Goal: Task Accomplishment & Management: Manage account settings

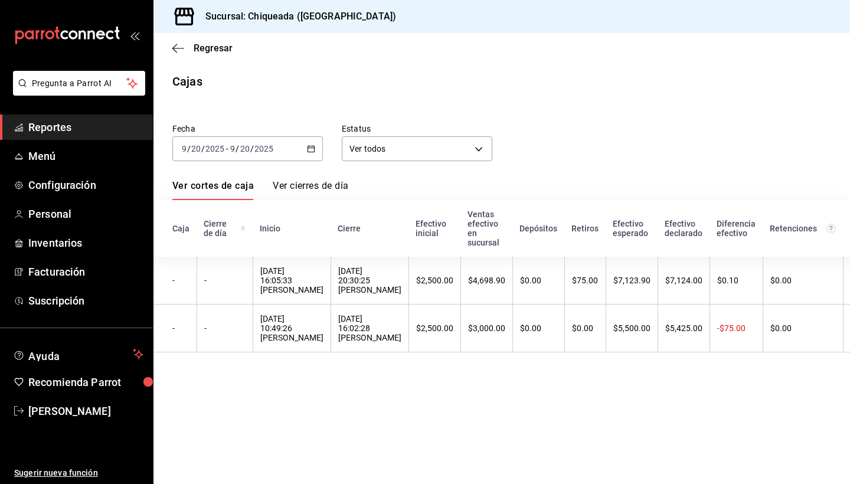
click at [778, 97] on main "Regresar Cajas Fecha [DATE] [DATE] - [DATE] [DATE] Estatus Ver todos ALL Ver co…" at bounding box center [501, 258] width 696 height 451
click at [55, 153] on span "Menú" at bounding box center [85, 156] width 115 height 16
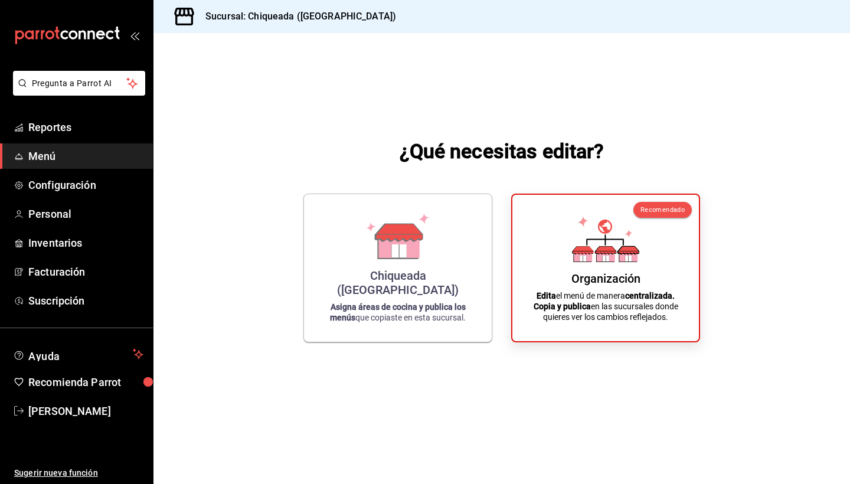
click at [45, 162] on span "Menú" at bounding box center [85, 156] width 115 height 16
click at [588, 259] on icon at bounding box center [582, 253] width 18 height 11
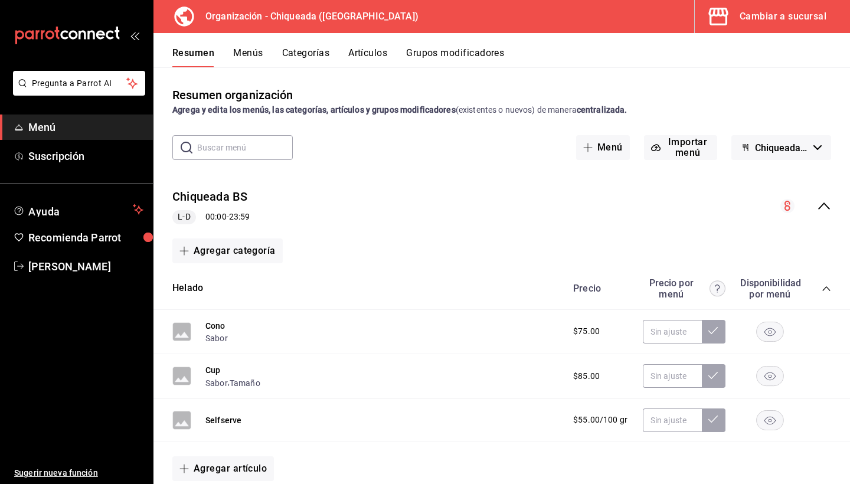
click at [437, 54] on button "Grupos modificadores" at bounding box center [455, 57] width 98 height 20
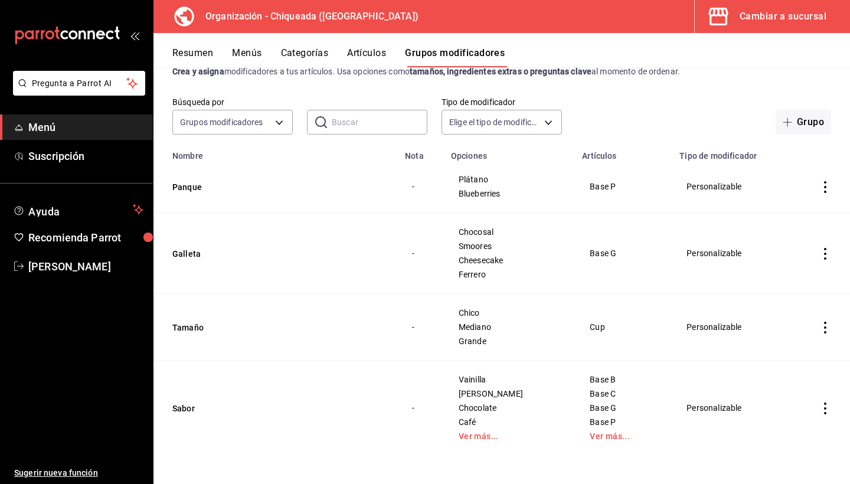
scroll to position [38, 0]
click at [179, 412] on button "Sabor" at bounding box center [243, 408] width 142 height 12
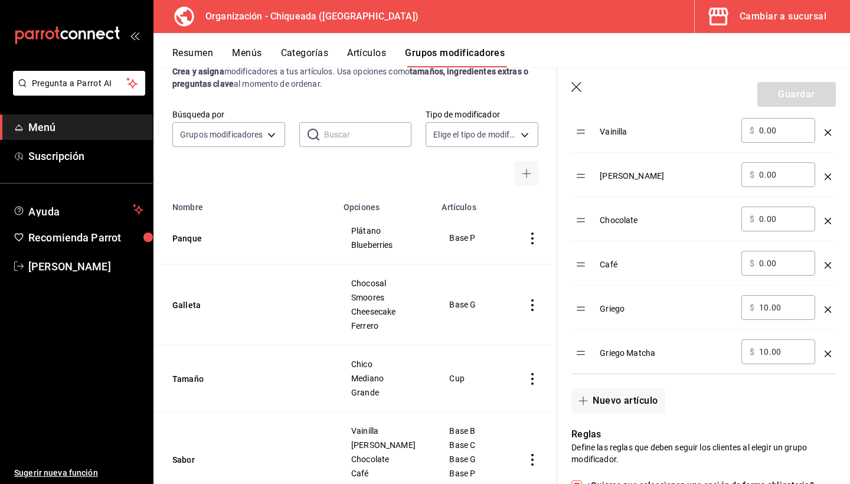
scroll to position [427, 0]
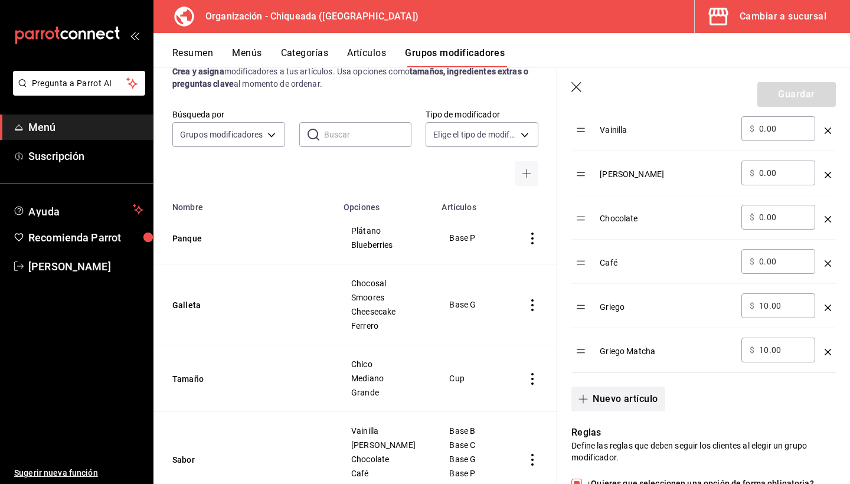
click at [630, 400] on button "Nuevo artículo" at bounding box center [617, 398] width 93 height 25
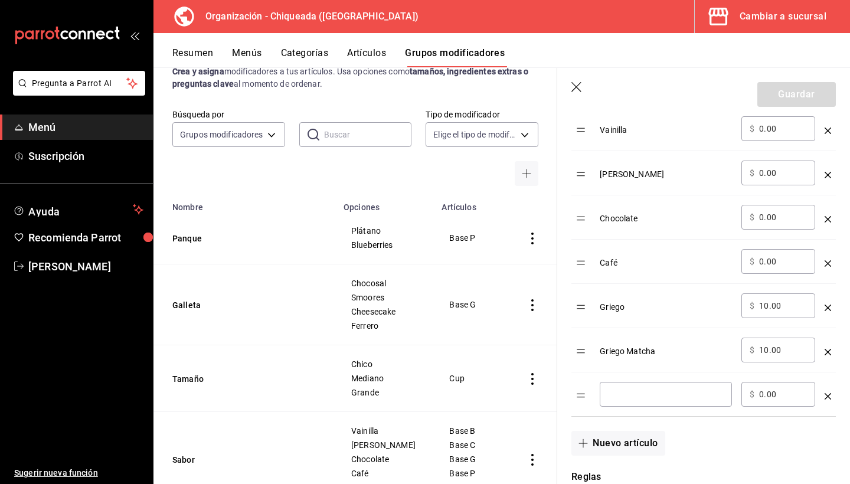
click at [624, 401] on div "​" at bounding box center [665, 394] width 132 height 25
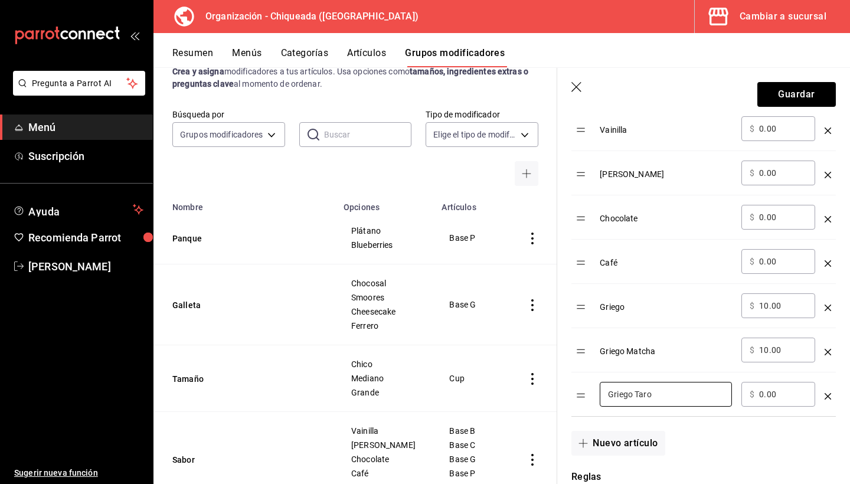
type input "Griego Taro"
click at [771, 395] on input "0.00" at bounding box center [783, 394] width 48 height 12
click at [788, 396] on input "0.00" at bounding box center [783, 394] width 48 height 12
type input "0.00"
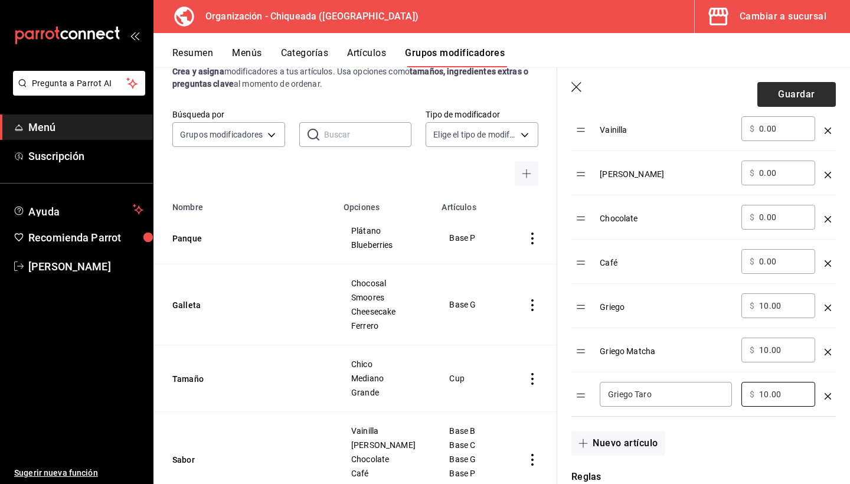
type input "10.00"
click at [788, 104] on button "Guardar" at bounding box center [796, 94] width 78 height 25
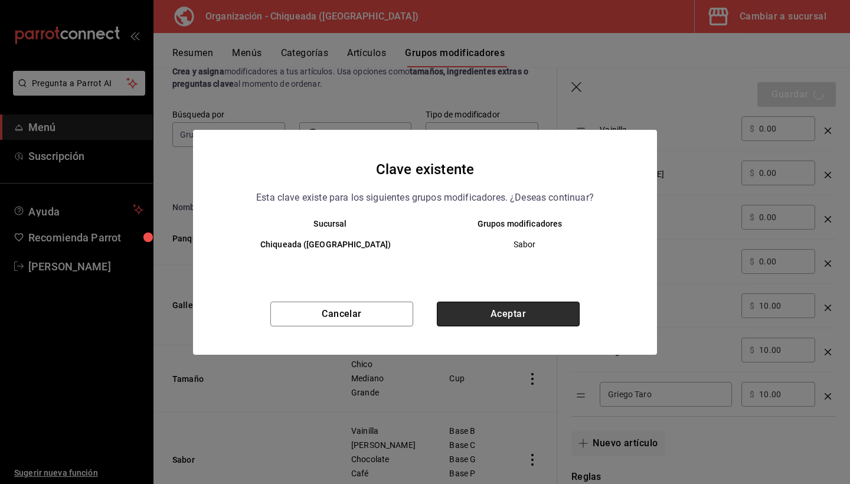
click at [523, 307] on button "Aceptar" at bounding box center [508, 313] width 143 height 25
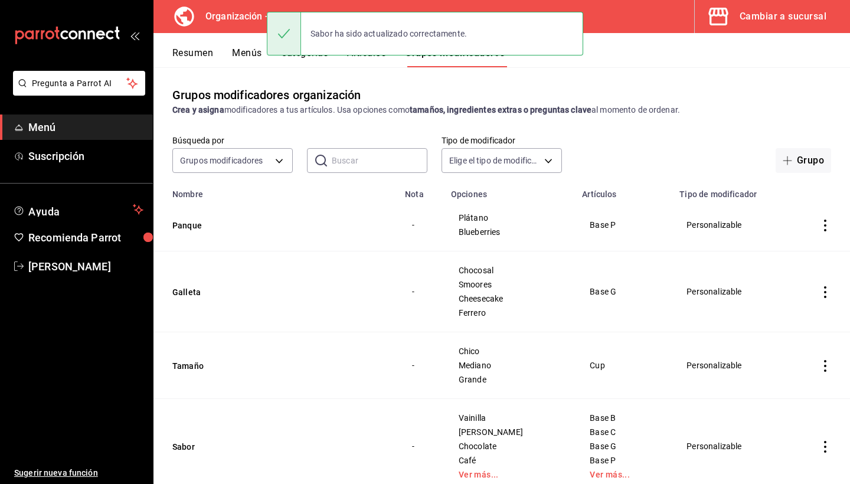
click at [240, 51] on button "Menús" at bounding box center [246, 57] width 29 height 20
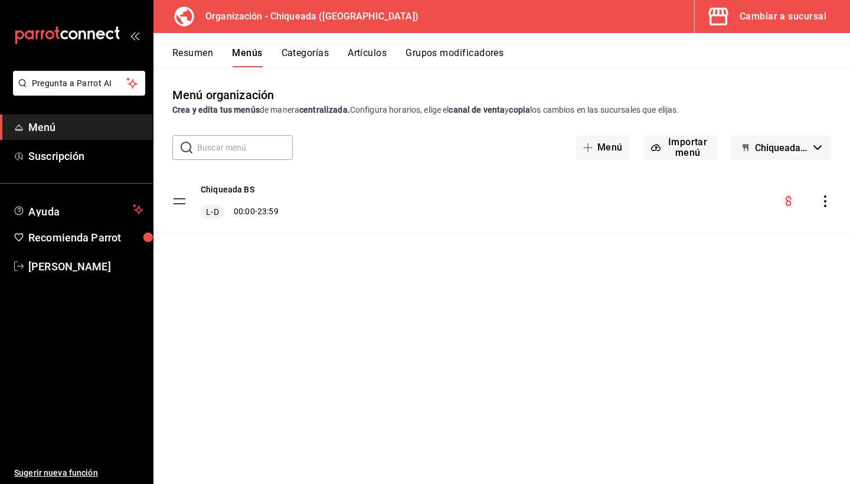
click at [823, 201] on icon "actions" at bounding box center [825, 201] width 12 height 12
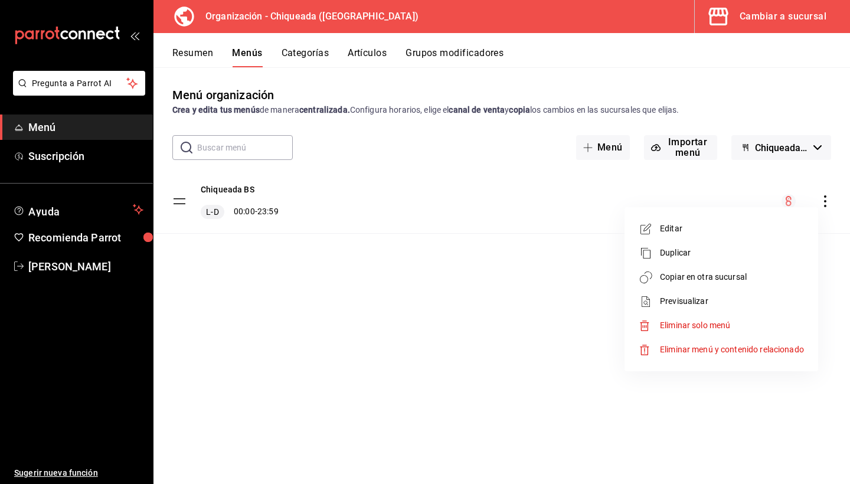
click at [693, 276] on span "Copiar en otra sucursal" at bounding box center [732, 277] width 144 height 12
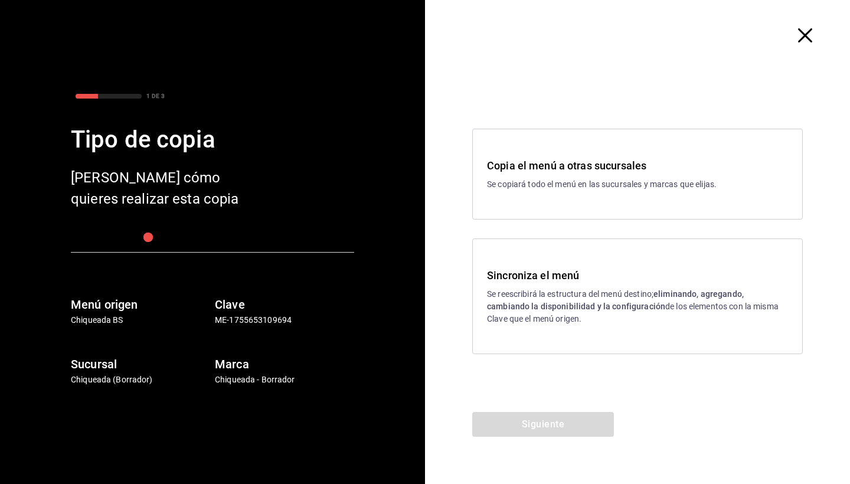
click at [569, 245] on div "Sincroniza el menú Se reescribirá la estructura del menú destino; eliminando, a…" at bounding box center [637, 296] width 330 height 116
click at [535, 428] on button "Siguiente" at bounding box center [543, 424] width 142 height 25
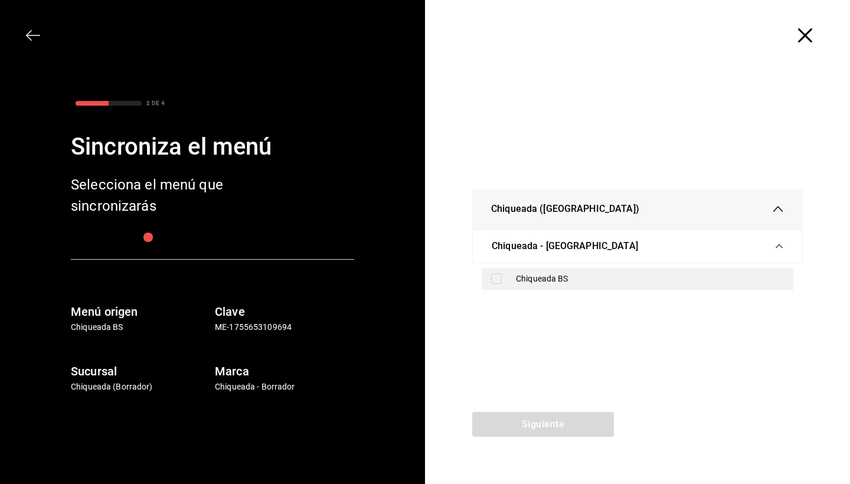
click at [522, 275] on div "Chiqueada BS" at bounding box center [650, 279] width 268 height 12
checkbox input "true"
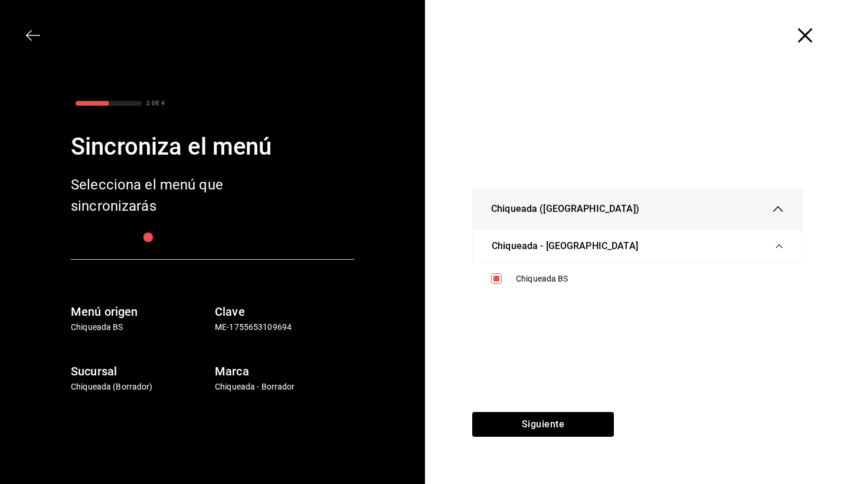
click at [530, 411] on div "Chiqueada (Oaxaca) Chiqueada - Oaxaca Chiqueada BS" at bounding box center [637, 241] width 425 height 341
click at [529, 424] on button "Siguiente" at bounding box center [543, 424] width 142 height 25
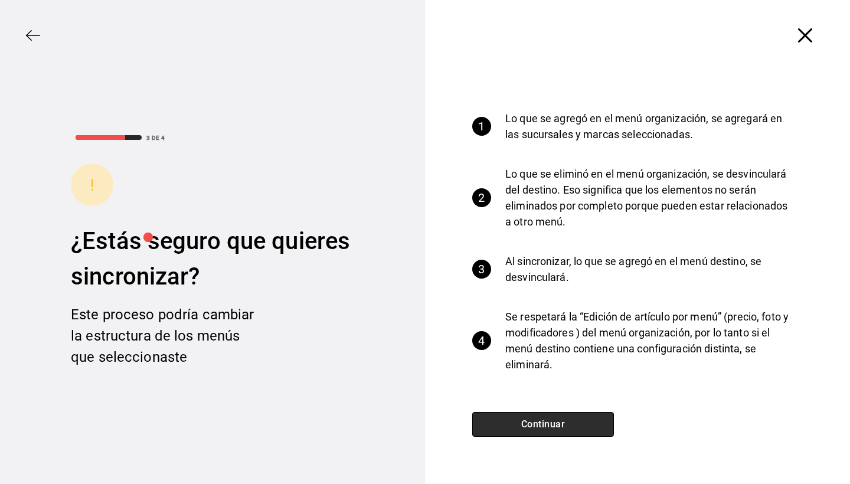
click at [550, 419] on button "Continuar" at bounding box center [543, 424] width 142 height 25
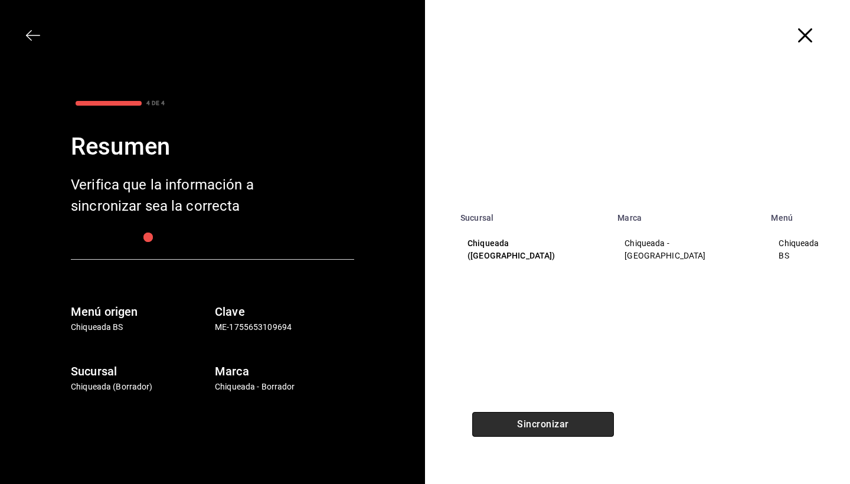
click at [550, 419] on button "Sincronizar" at bounding box center [543, 424] width 142 height 25
